Goal: Task Accomplishment & Management: Use online tool/utility

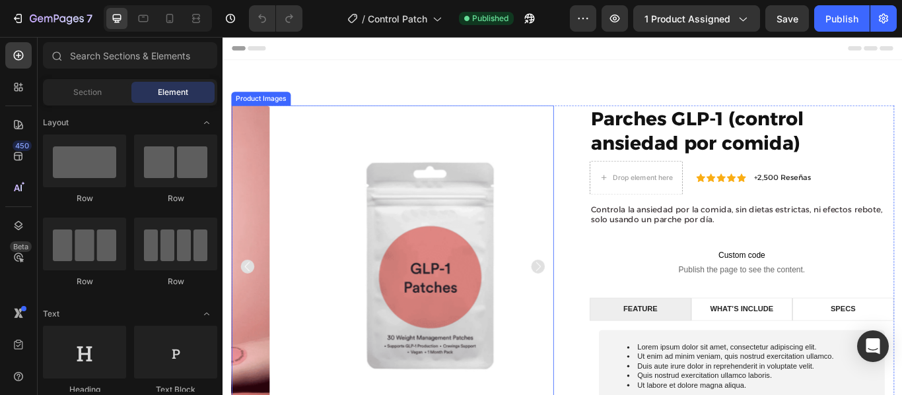
click at [587, 236] on img at bounding box center [465, 305] width 376 height 376
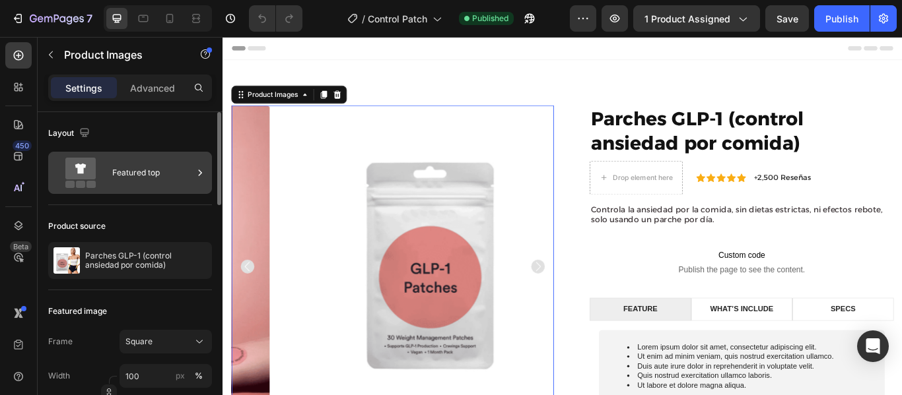
click at [199, 173] on icon at bounding box center [199, 172] width 13 height 13
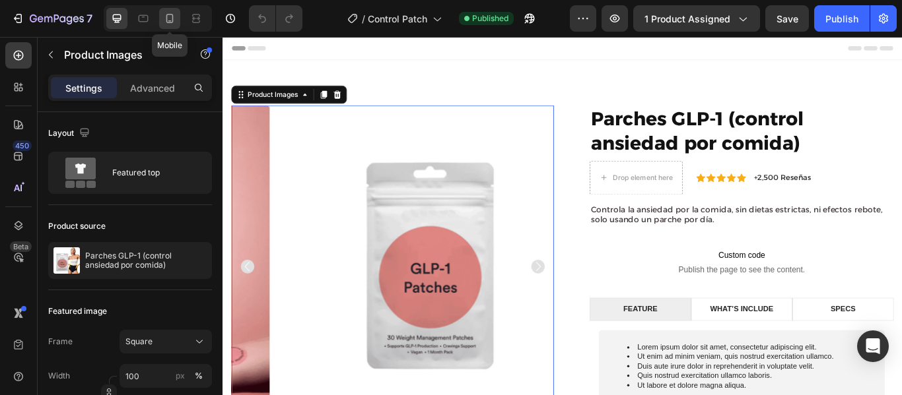
click at [166, 17] on icon at bounding box center [169, 18] width 13 height 13
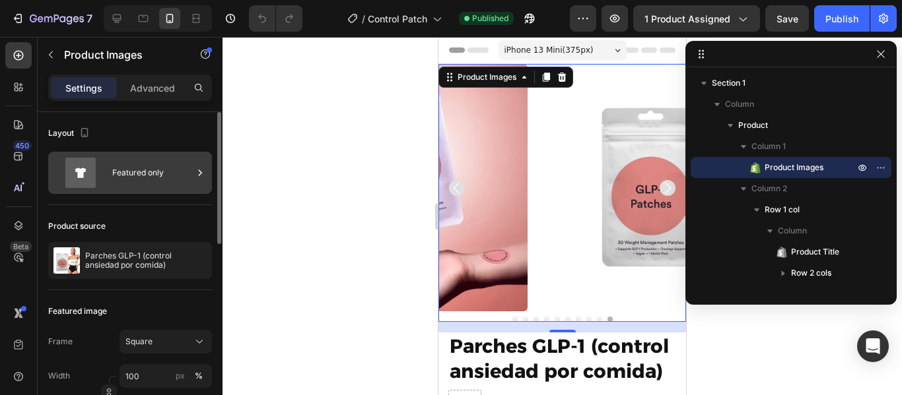
click at [186, 174] on div "Featured only" at bounding box center [152, 173] width 81 height 30
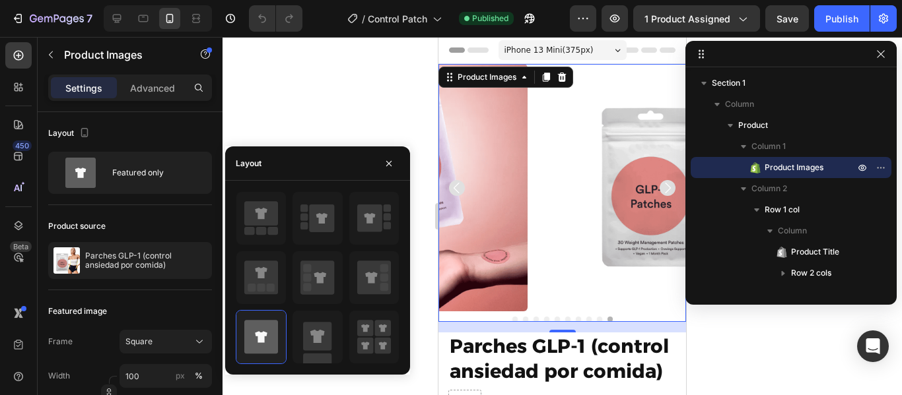
click at [396, 94] on div at bounding box center [561, 216] width 679 height 358
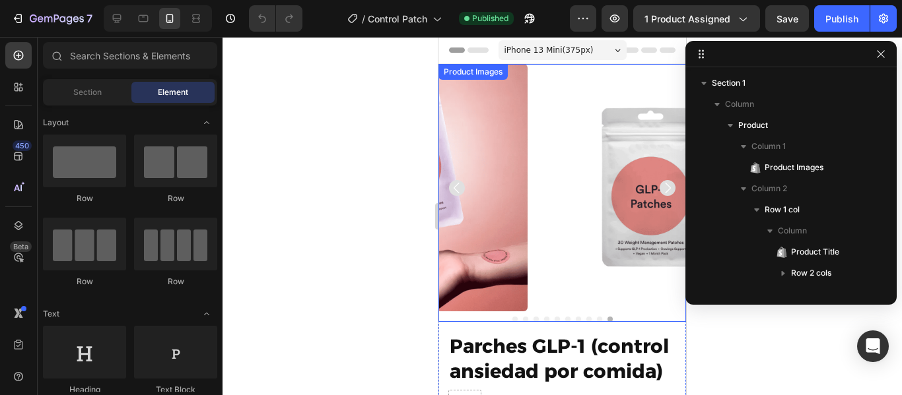
click at [569, 211] on img at bounding box center [652, 188] width 248 height 248
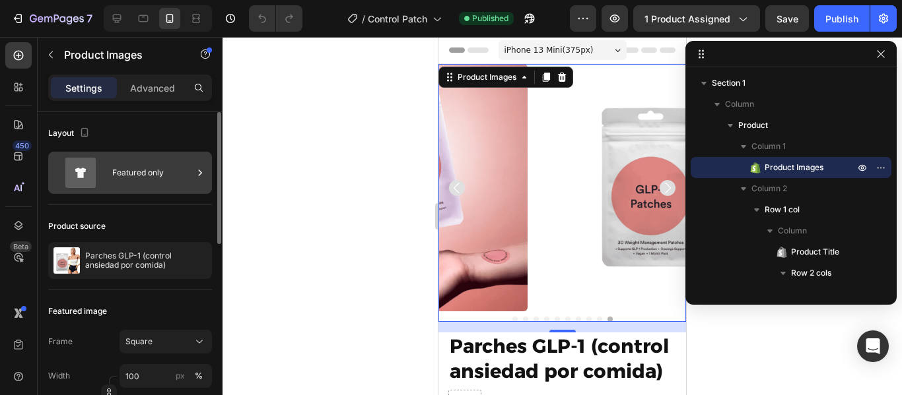
click at [173, 175] on div "Featured only" at bounding box center [152, 173] width 81 height 30
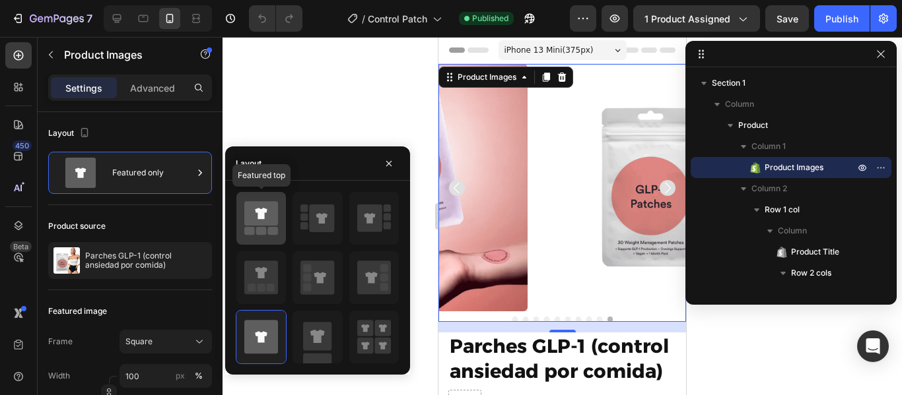
click at [263, 224] on icon at bounding box center [261, 213] width 34 height 24
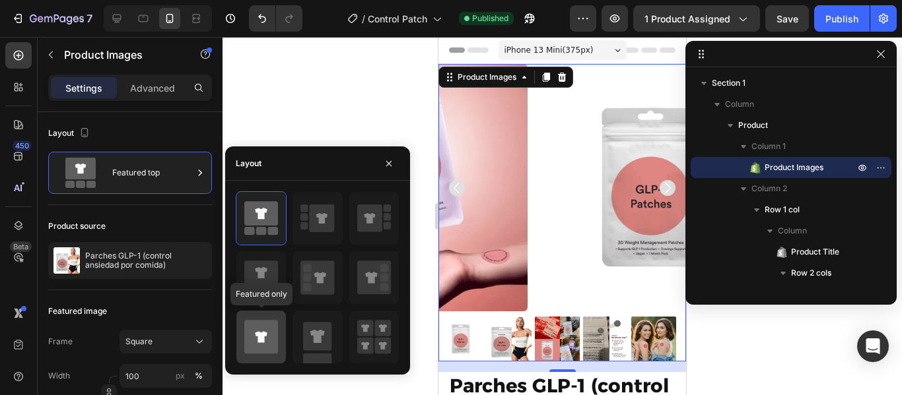
click at [267, 340] on icon at bounding box center [261, 337] width 34 height 34
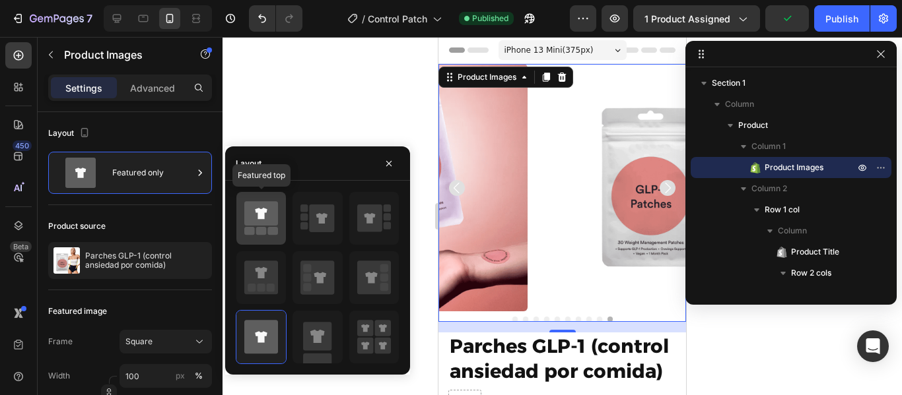
click at [266, 228] on rect at bounding box center [261, 231] width 11 height 8
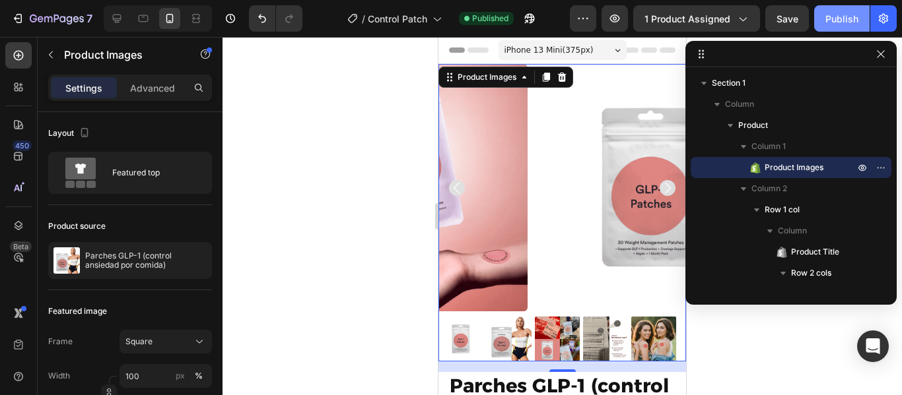
click at [844, 22] on div "Publish" at bounding box center [841, 19] width 33 height 14
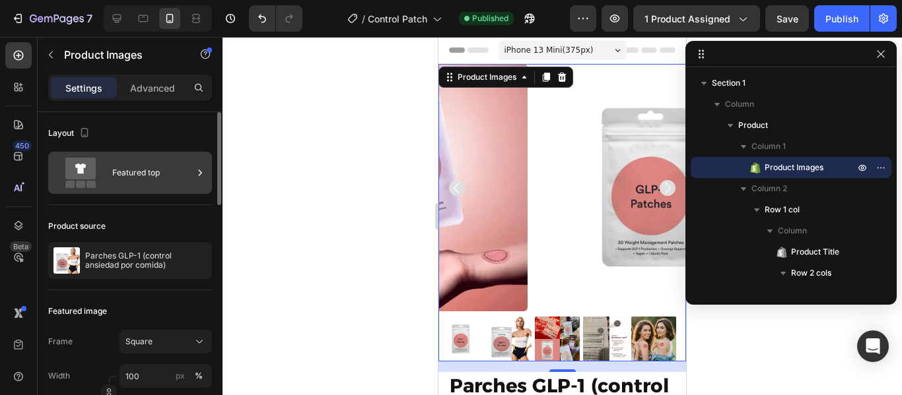
click at [155, 179] on div "Featured top" at bounding box center [152, 173] width 81 height 30
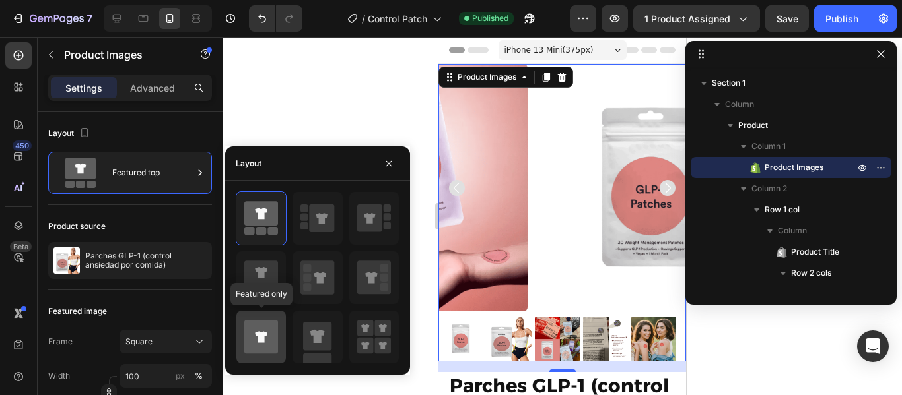
click at [265, 337] on icon at bounding box center [261, 337] width 34 height 34
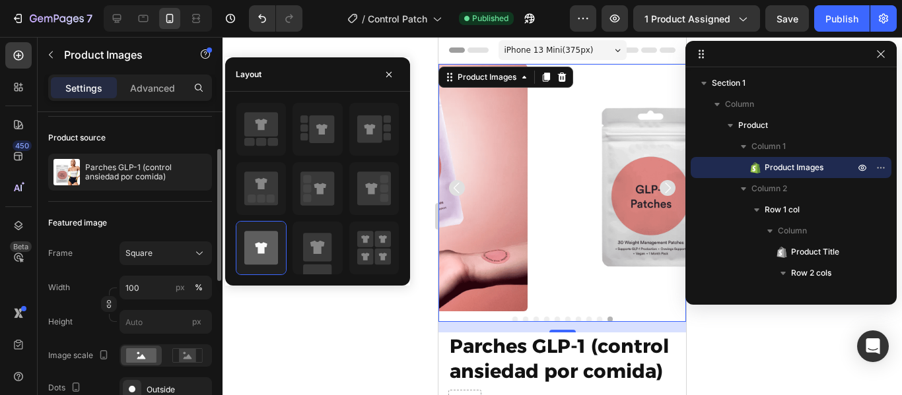
scroll to position [89, 0]
click at [132, 222] on div "Featured image" at bounding box center [130, 222] width 164 height 21
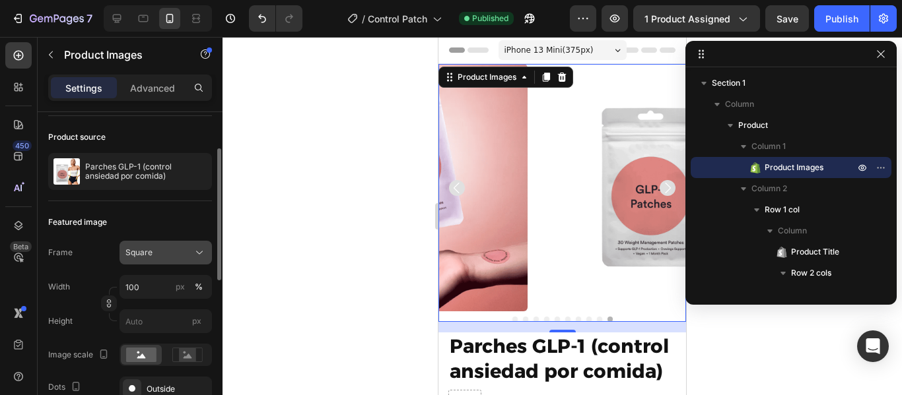
click at [191, 253] on div "Square" at bounding box center [165, 252] width 81 height 13
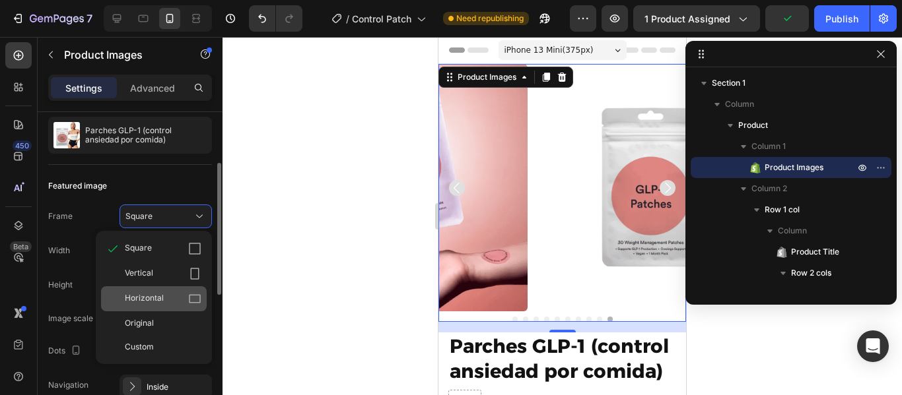
scroll to position [125, 0]
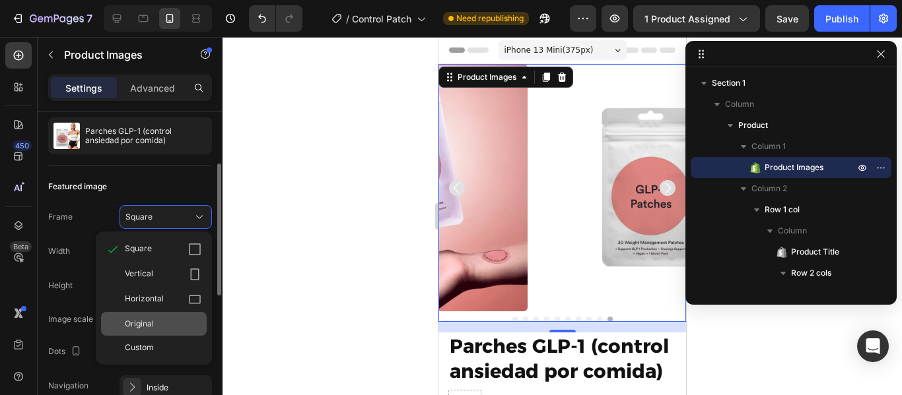
click at [166, 327] on div "Original" at bounding box center [163, 324] width 77 height 12
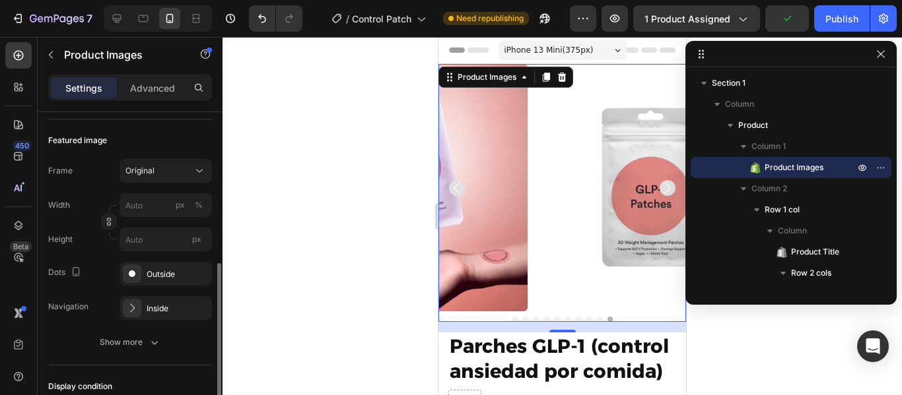
scroll to position [156, 0]
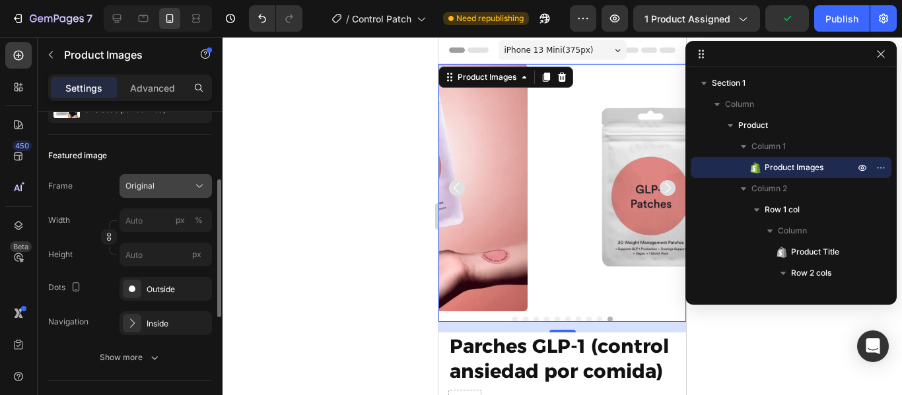
click at [166, 185] on div "Original" at bounding box center [157, 186] width 65 height 12
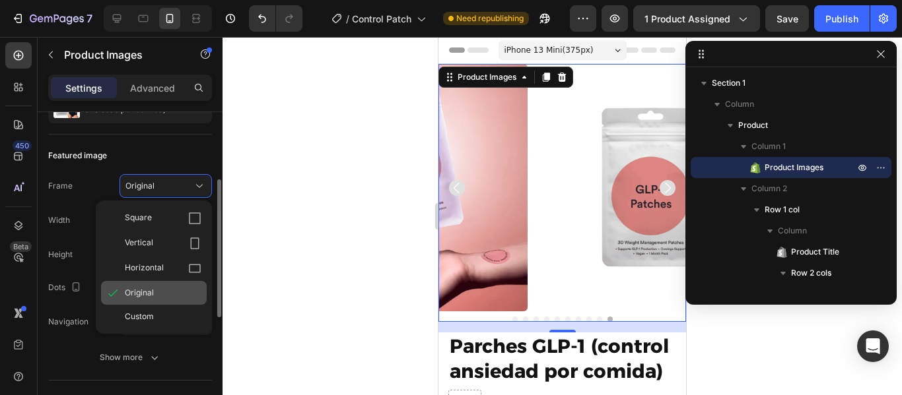
click at [154, 291] on div "Original" at bounding box center [163, 293] width 77 height 12
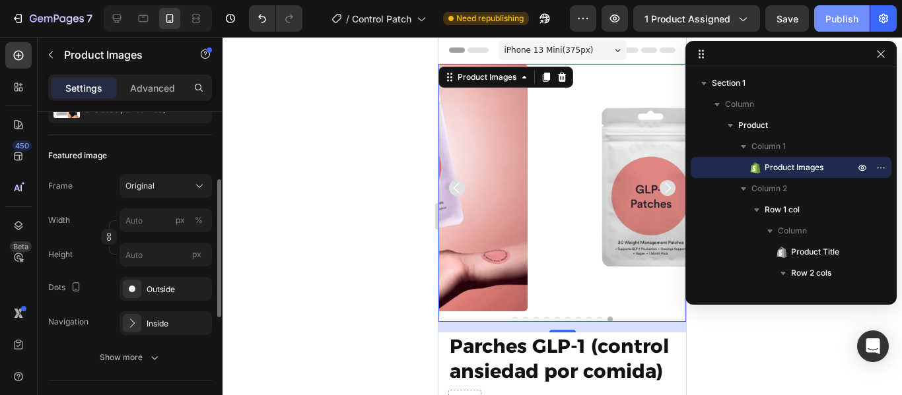
click at [840, 21] on div "Publish" at bounding box center [841, 19] width 33 height 14
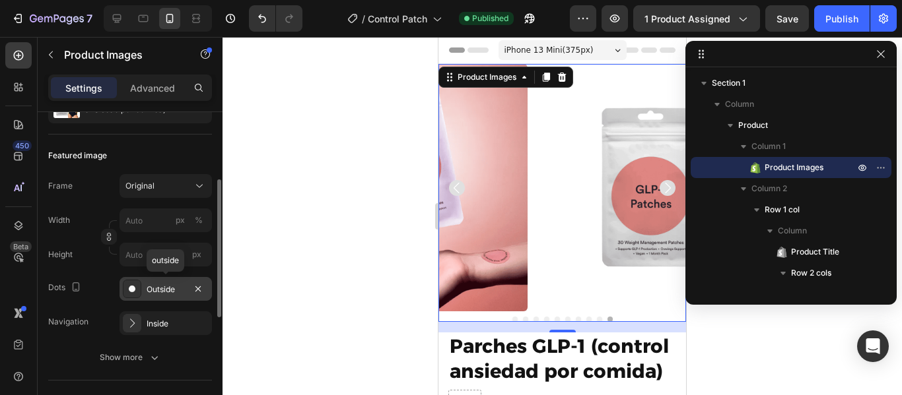
click at [176, 289] on div "Outside" at bounding box center [166, 290] width 38 height 12
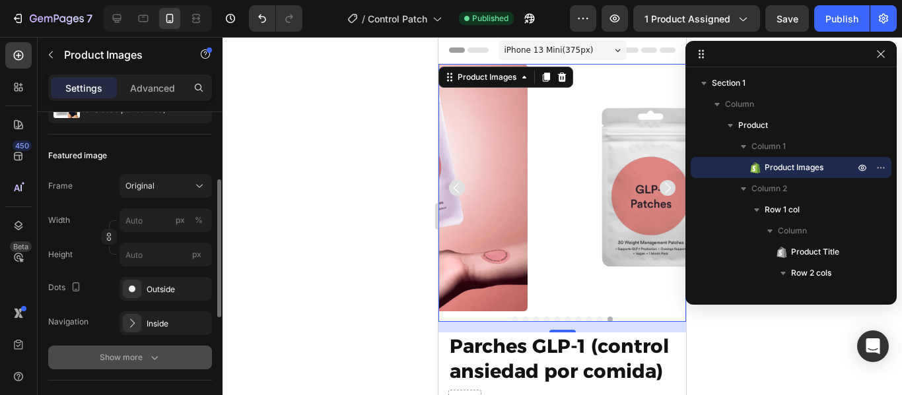
click at [131, 359] on div "Show more" at bounding box center [130, 357] width 61 height 13
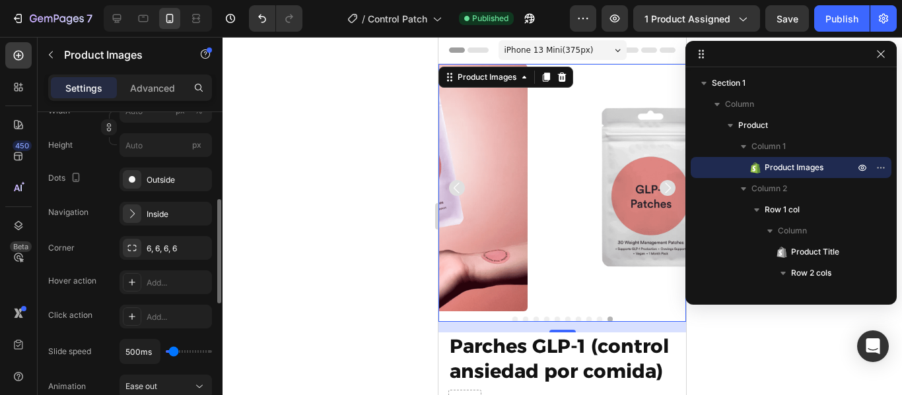
scroll to position [267, 0]
click at [179, 249] on div "6, 6, 6, 6" at bounding box center [166, 248] width 38 height 12
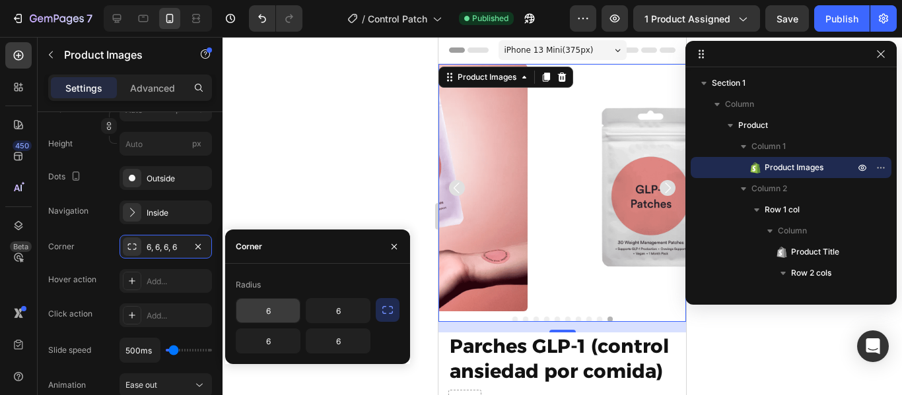
click at [275, 312] on input "6" at bounding box center [267, 311] width 63 height 24
type input "0"
click at [334, 311] on input "6" at bounding box center [337, 311] width 63 height 24
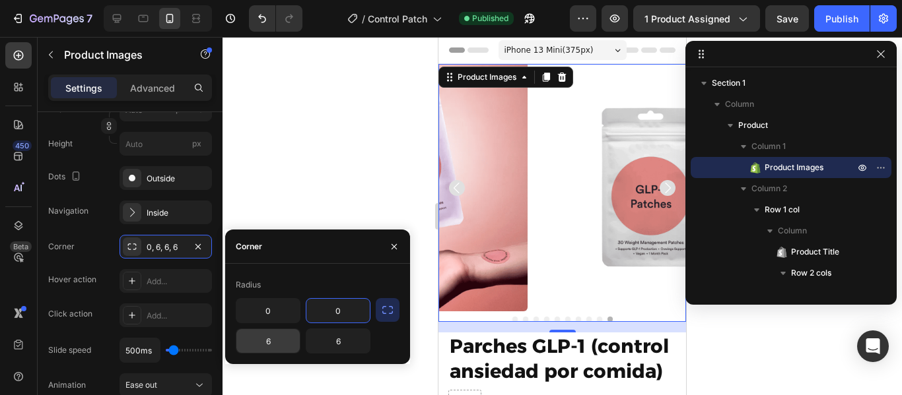
type input "0"
click at [273, 346] on input "6" at bounding box center [267, 341] width 63 height 24
type input "0"
click at [340, 341] on input "6" at bounding box center [337, 341] width 63 height 24
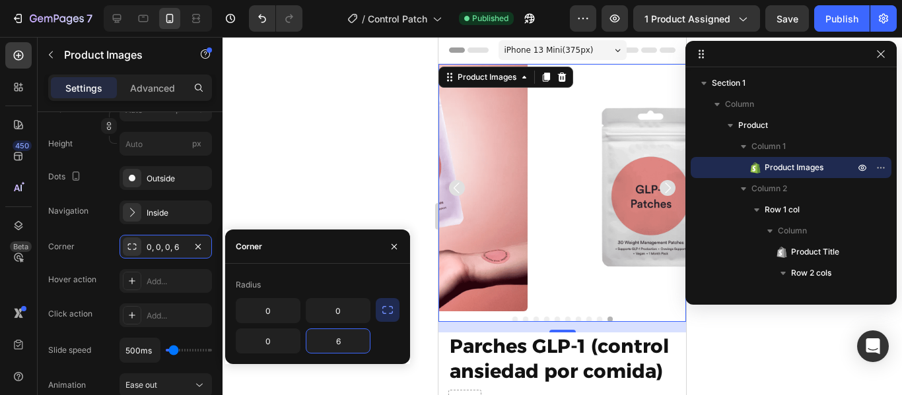
click at [340, 341] on input "6" at bounding box center [337, 341] width 63 height 24
type input "0"
click at [393, 335] on div "0 0 0 0" at bounding box center [318, 325] width 164 height 55
click at [394, 250] on icon "button" at bounding box center [394, 247] width 11 height 11
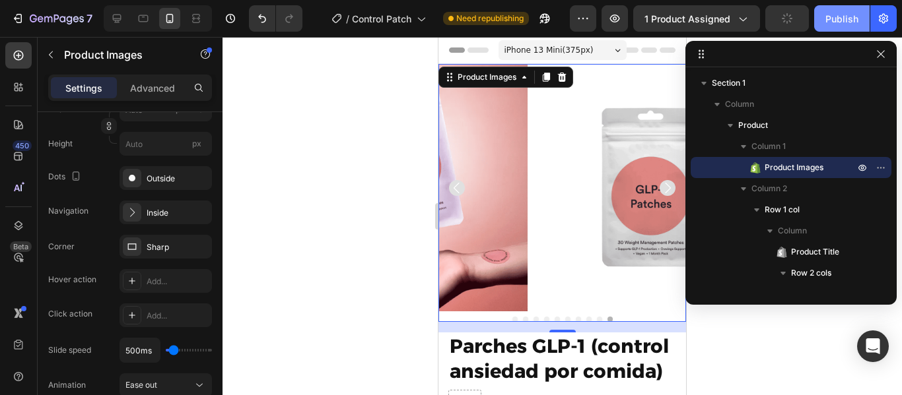
click at [838, 23] on div "Publish" at bounding box center [841, 19] width 33 height 14
